Goal: Task Accomplishment & Management: Manage account settings

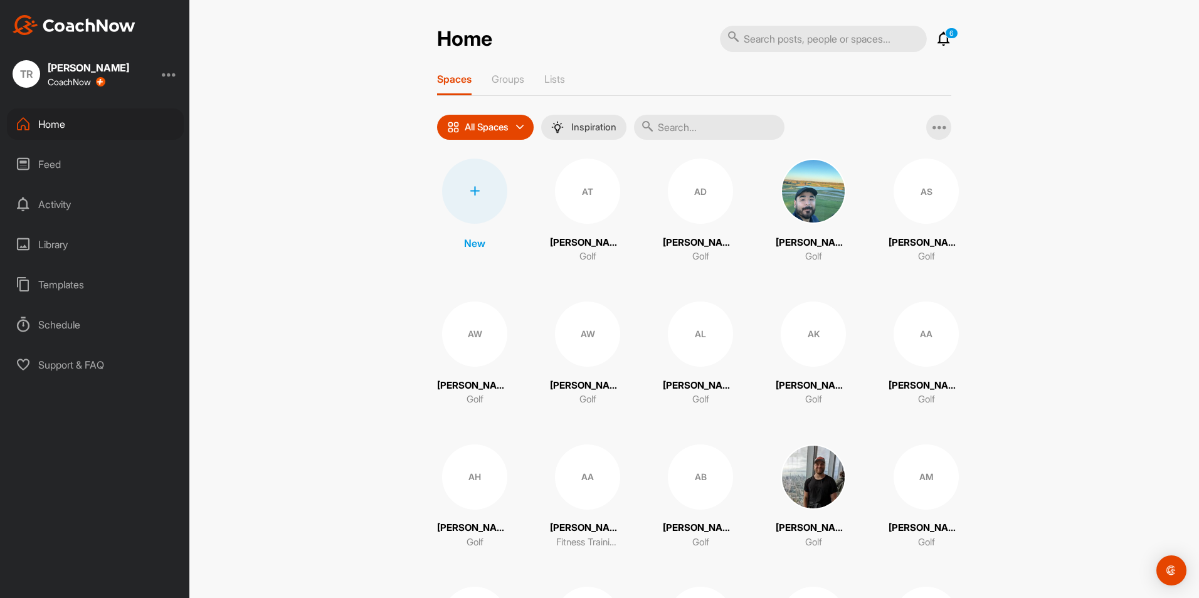
click at [687, 120] on input "text" at bounding box center [709, 127] width 151 height 25
type input "kenan"
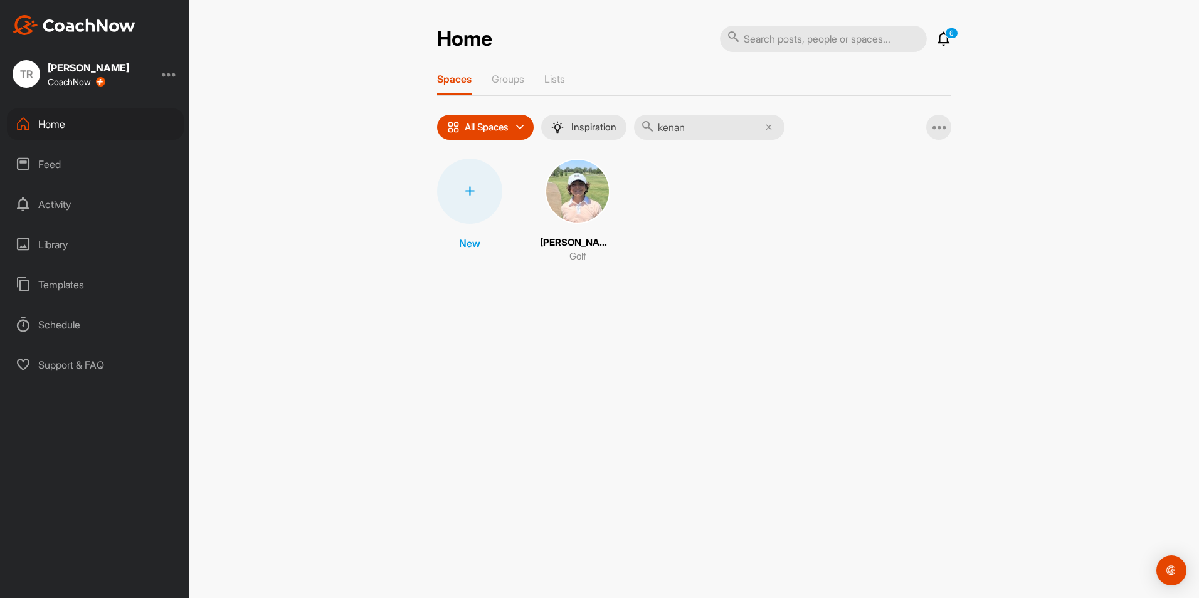
click at [576, 187] on img at bounding box center [577, 191] width 65 height 65
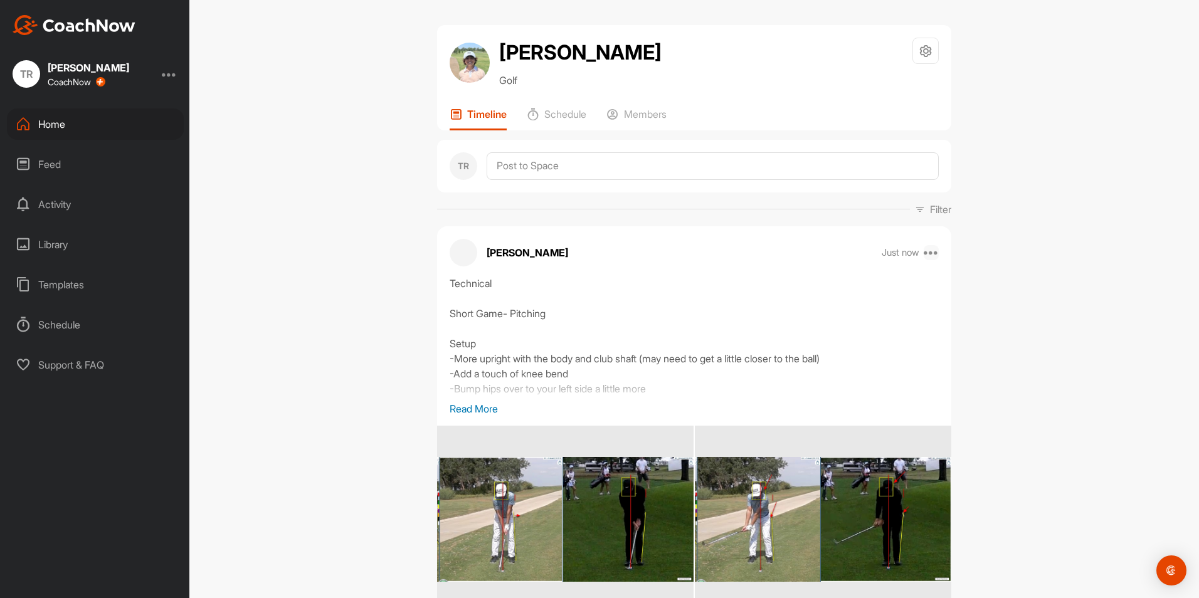
click at [932, 253] on icon at bounding box center [931, 252] width 15 height 15
click at [863, 302] on button "Edit" at bounding box center [854, 294] width 169 height 41
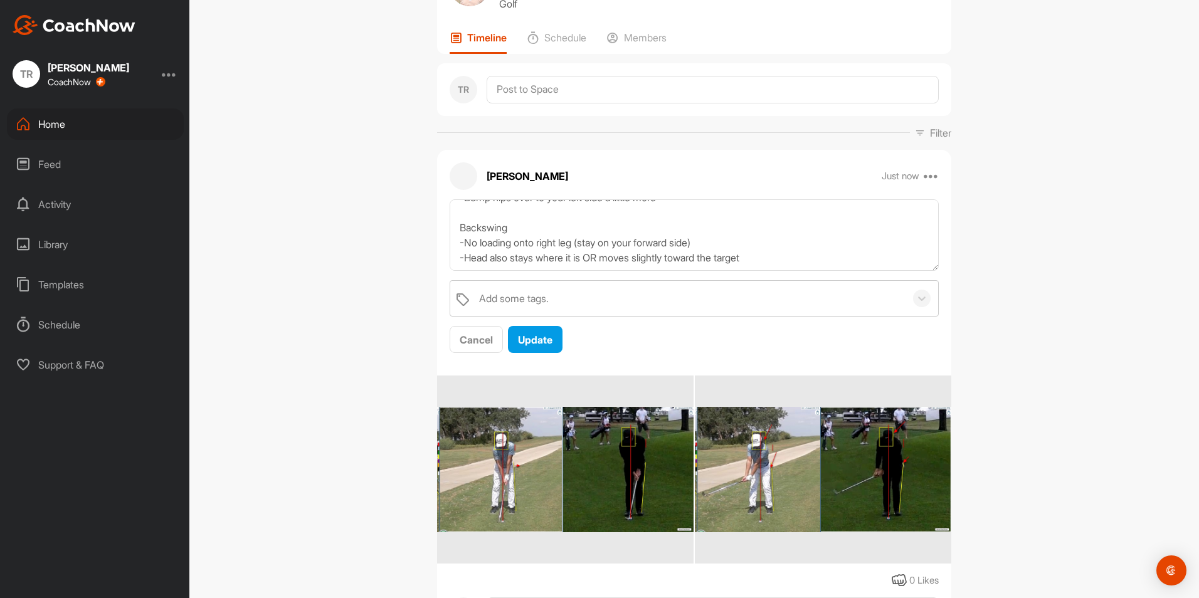
scroll to position [77, 0]
click at [761, 258] on textarea "Technical Short Game- Pitching Setup -More upright with the body and club shaft…" at bounding box center [694, 235] width 489 height 72
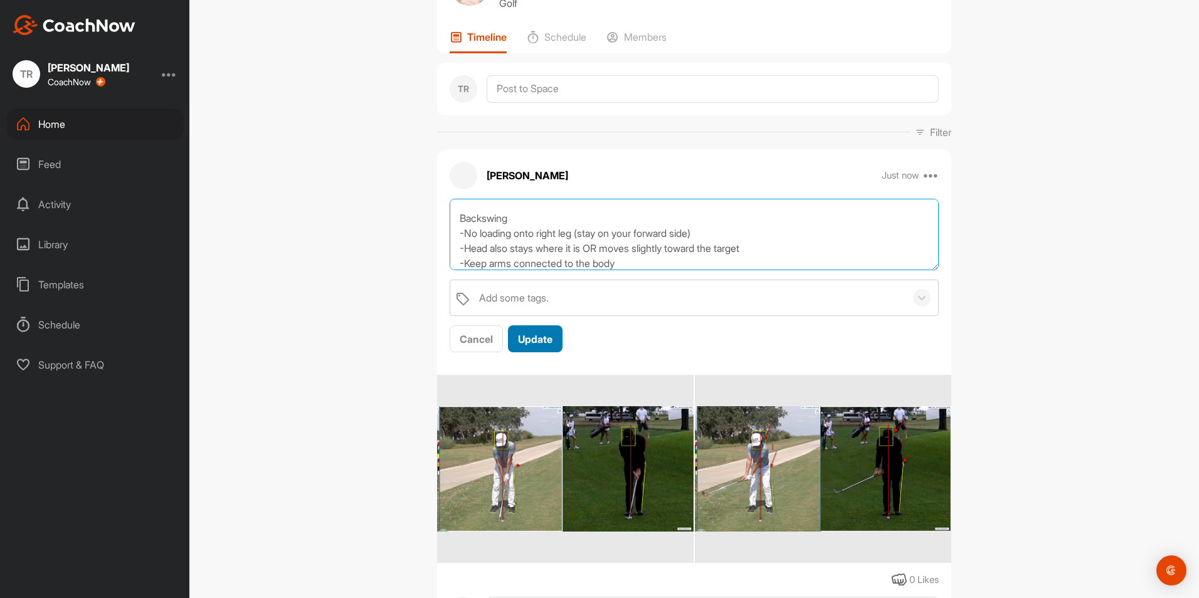
type textarea "Technical Short Game- Pitching Setup -More upright with the body and club shaft…"
click at [523, 337] on span "Update" at bounding box center [535, 339] width 35 height 13
